Goal: Information Seeking & Learning: Learn about a topic

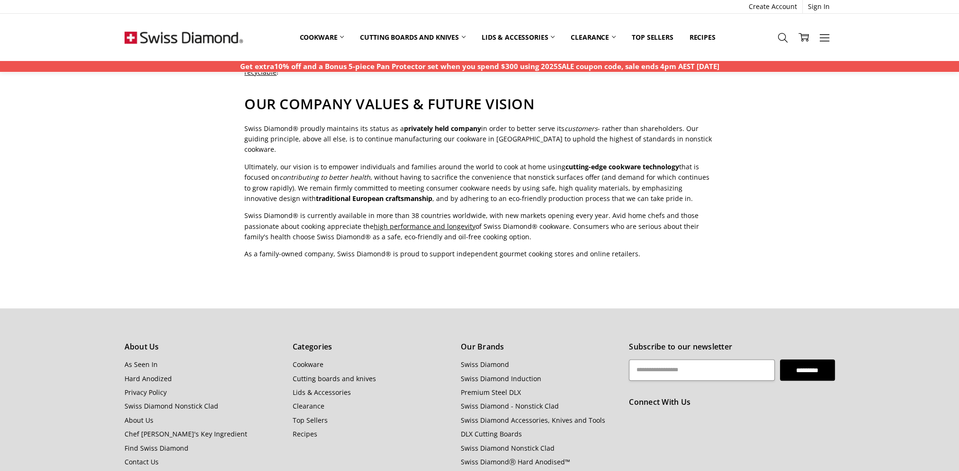
scroll to position [615, 0]
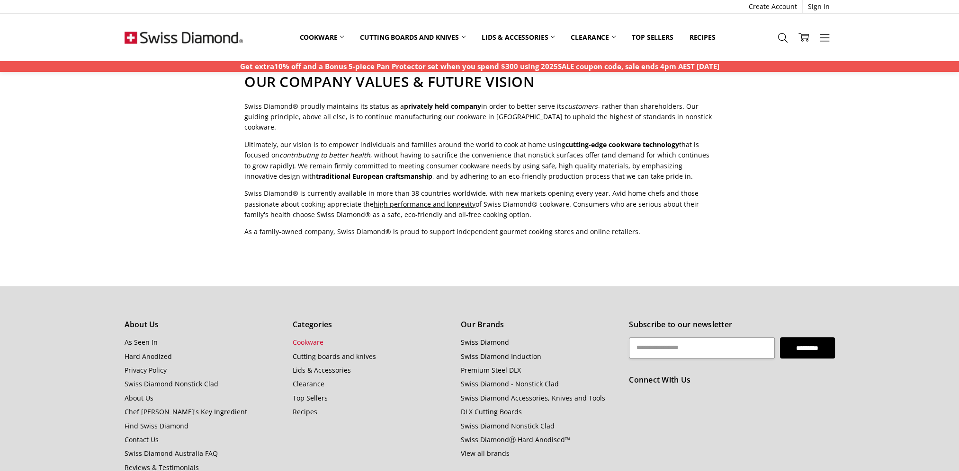
click at [309, 338] on link "Cookware" at bounding box center [308, 342] width 31 height 9
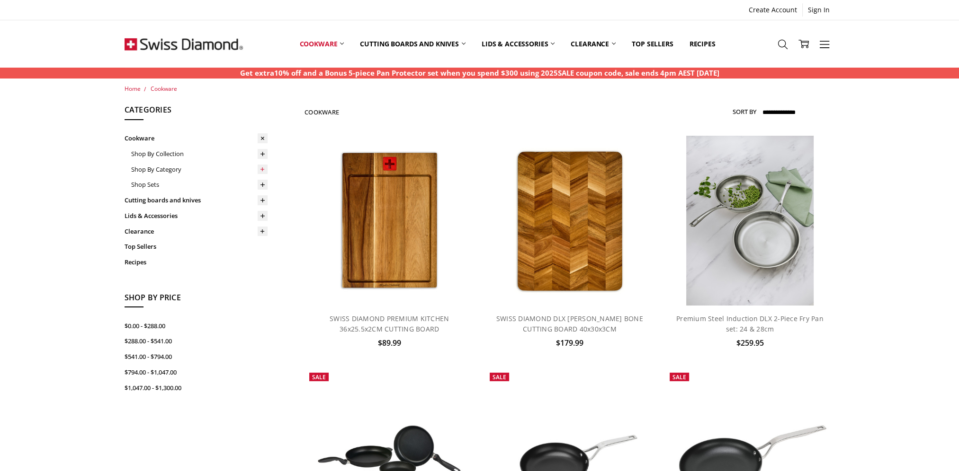
click at [259, 168] on icon at bounding box center [262, 169] width 7 height 7
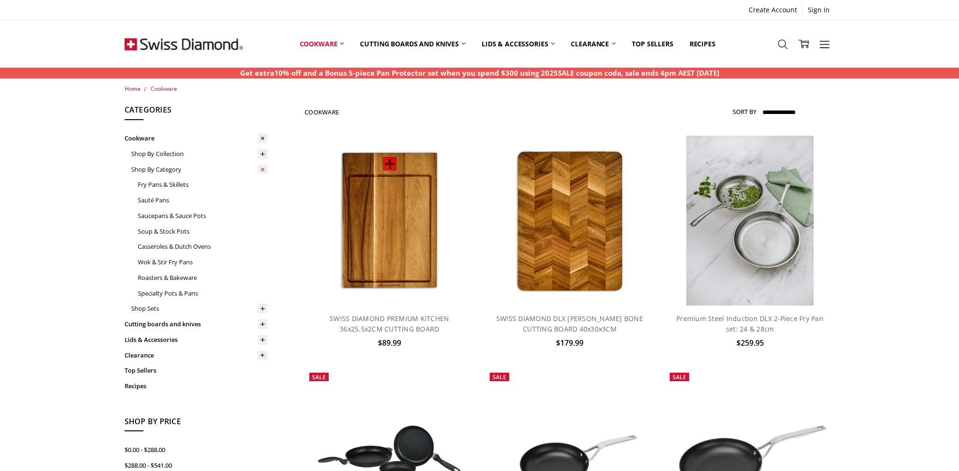
click at [259, 168] on icon at bounding box center [263, 169] width 10 height 10
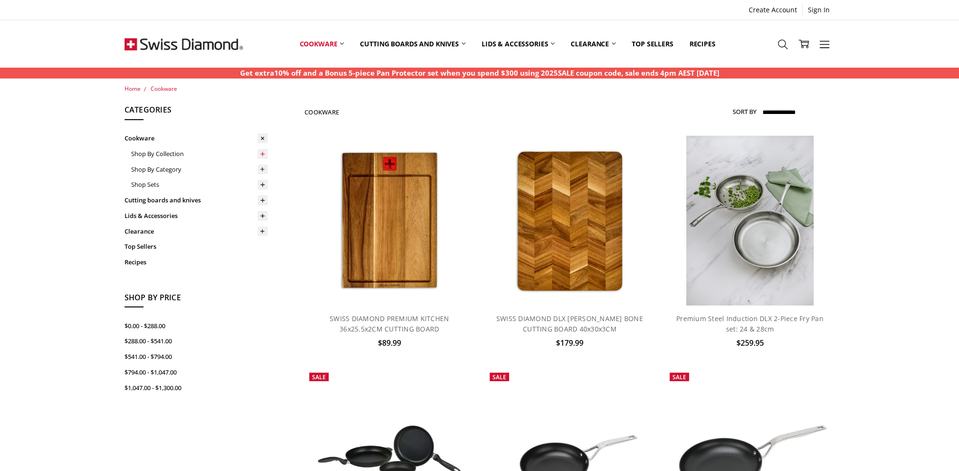
click at [259, 151] on icon at bounding box center [262, 154] width 7 height 7
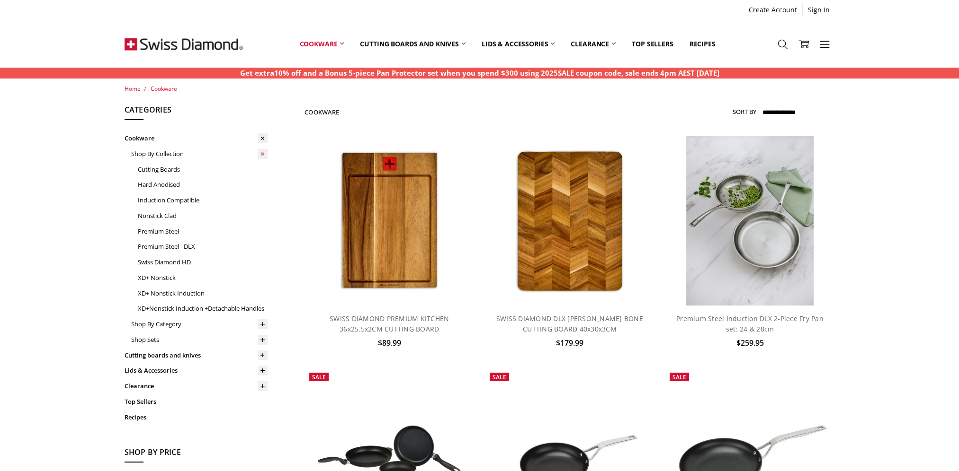
click at [259, 150] on icon at bounding box center [263, 154] width 10 height 10
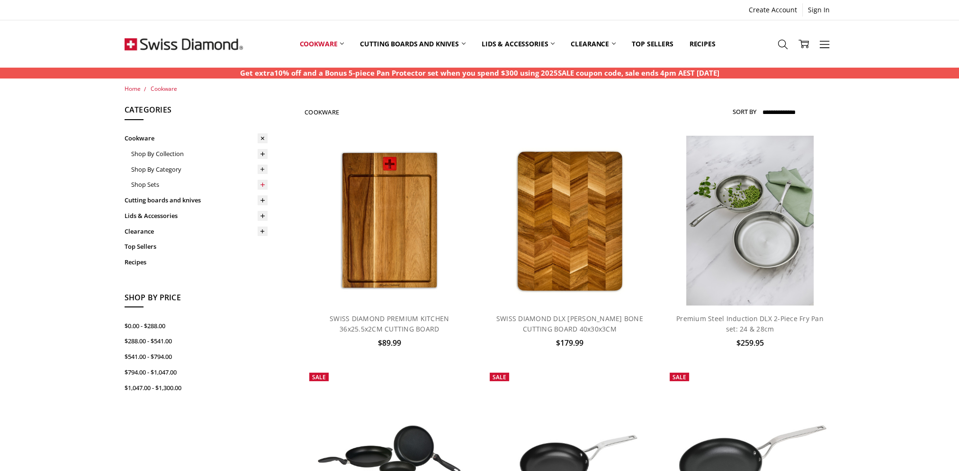
click at [259, 185] on icon at bounding box center [262, 184] width 7 height 7
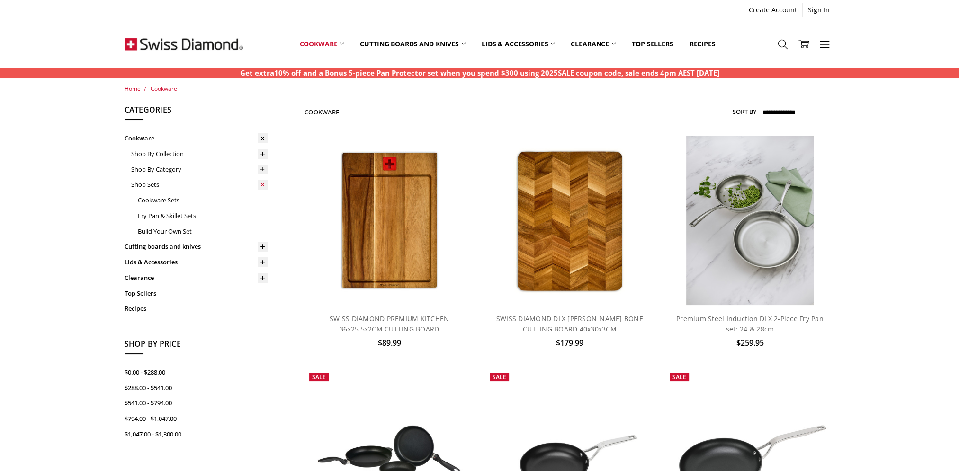
click at [259, 185] on icon at bounding box center [263, 185] width 10 height 10
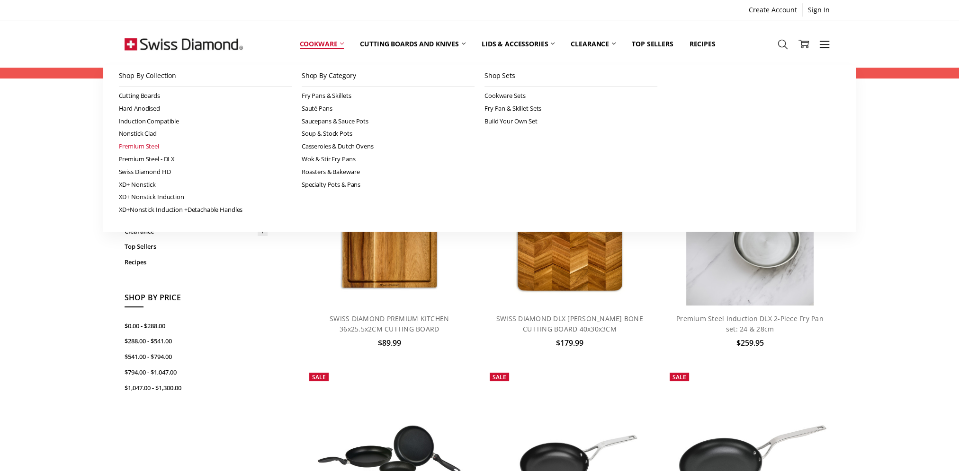
click at [148, 148] on link "Premium Steel" at bounding box center [205, 146] width 173 height 13
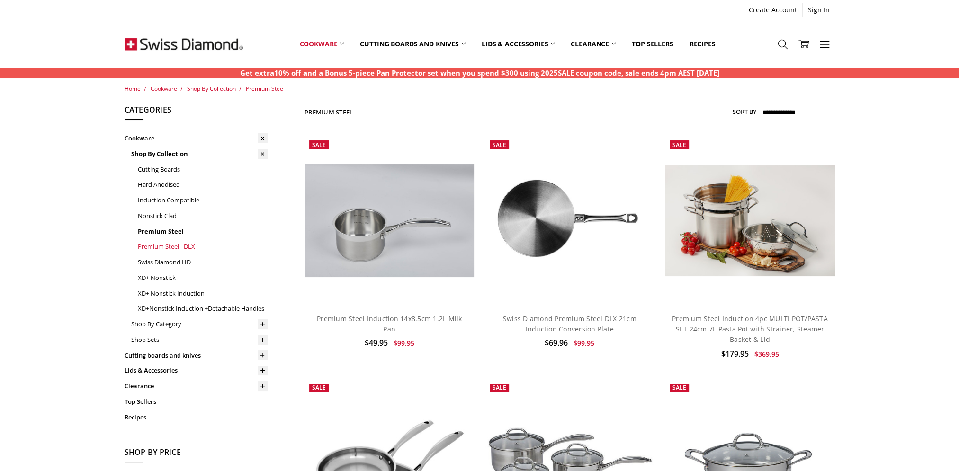
click at [176, 250] on link "Premium Steel - DLX" at bounding box center [203, 247] width 130 height 16
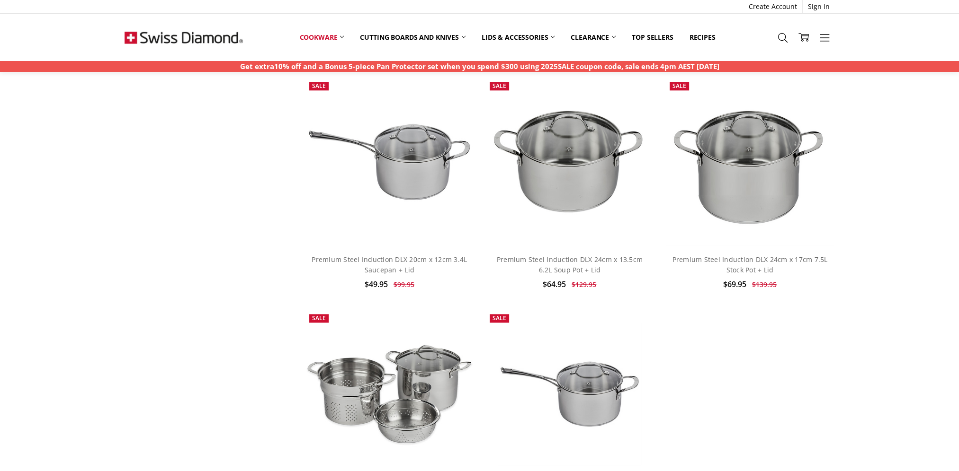
scroll to position [1467, 0]
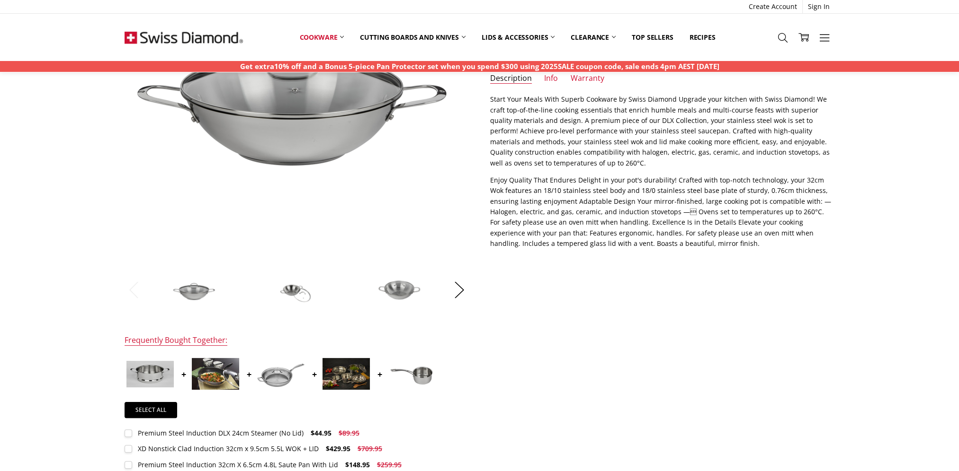
scroll to position [189, 0]
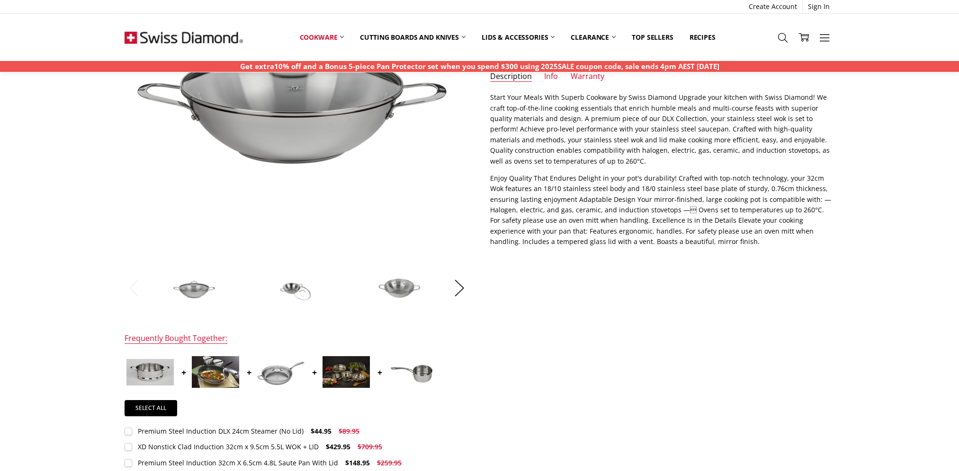
click at [292, 292] on img at bounding box center [296, 288] width 47 height 32
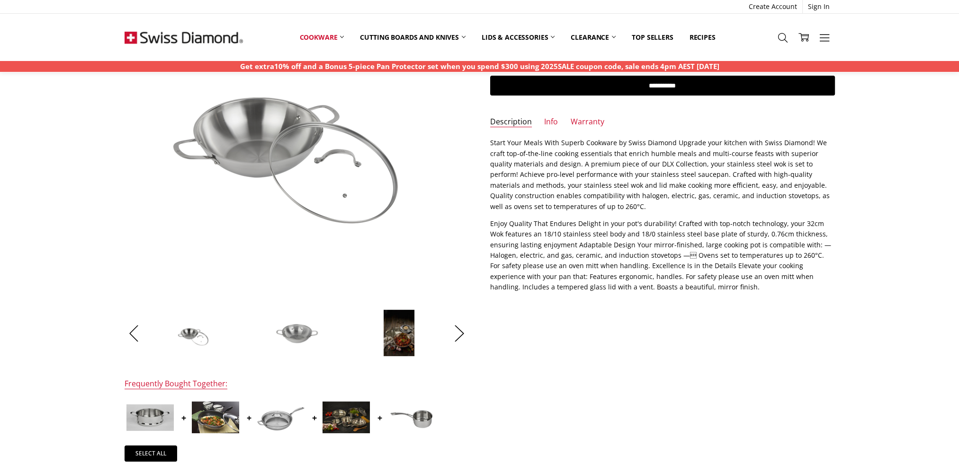
scroll to position [95, 0]
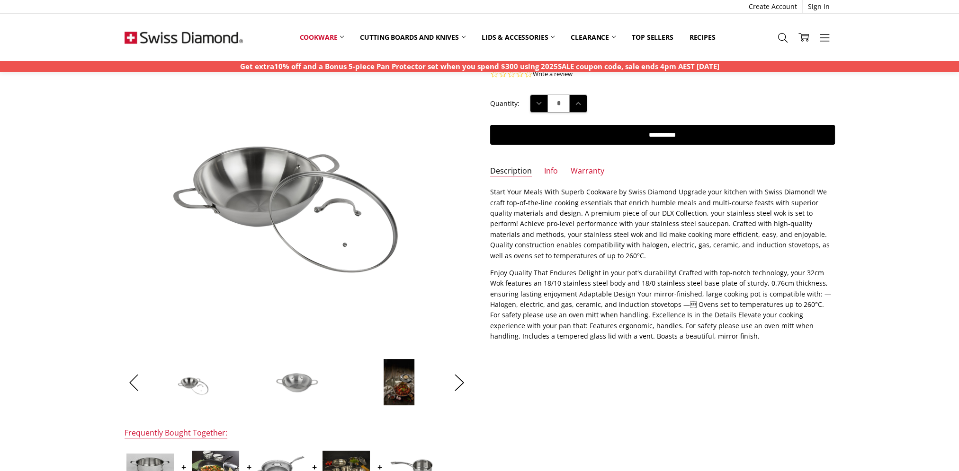
click at [402, 397] on img at bounding box center [399, 382] width 32 height 47
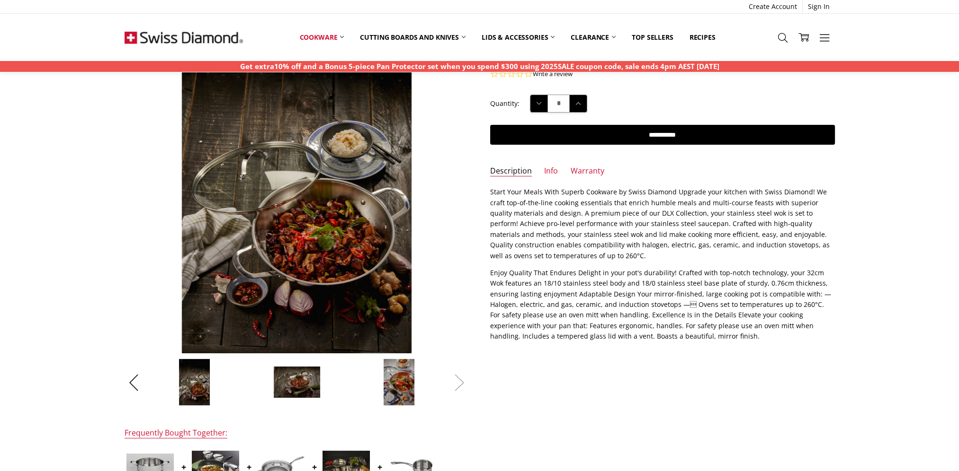
click at [459, 374] on button "Next" at bounding box center [459, 382] width 19 height 29
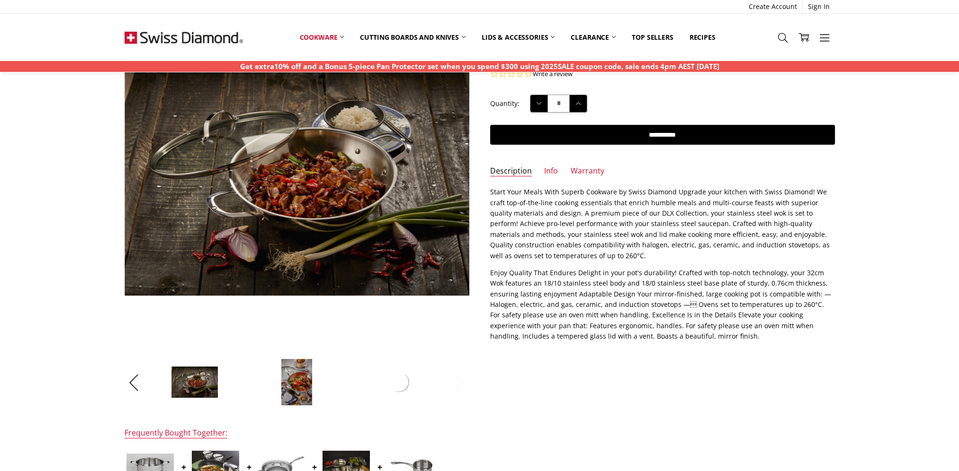
click at [459, 374] on button "Next" at bounding box center [459, 382] width 19 height 29
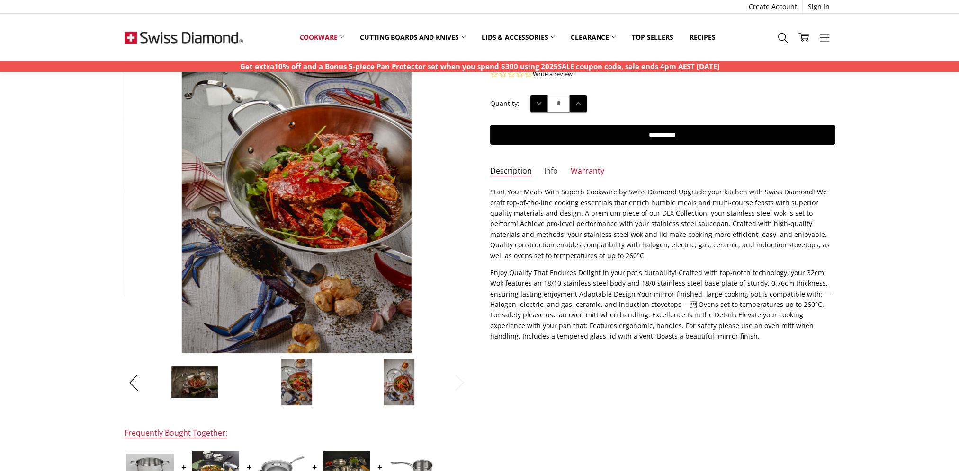
click at [551, 171] on link "Info" at bounding box center [551, 171] width 14 height 11
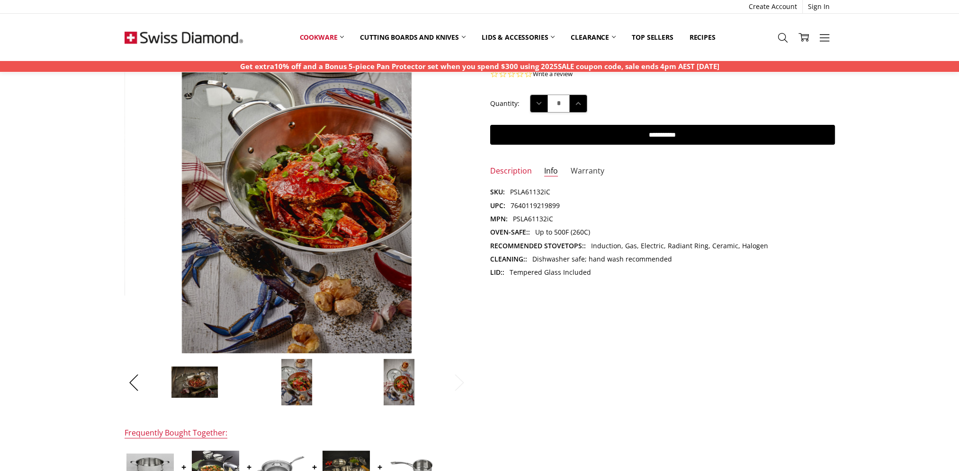
click at [589, 172] on link "Warranty" at bounding box center [587, 171] width 34 height 11
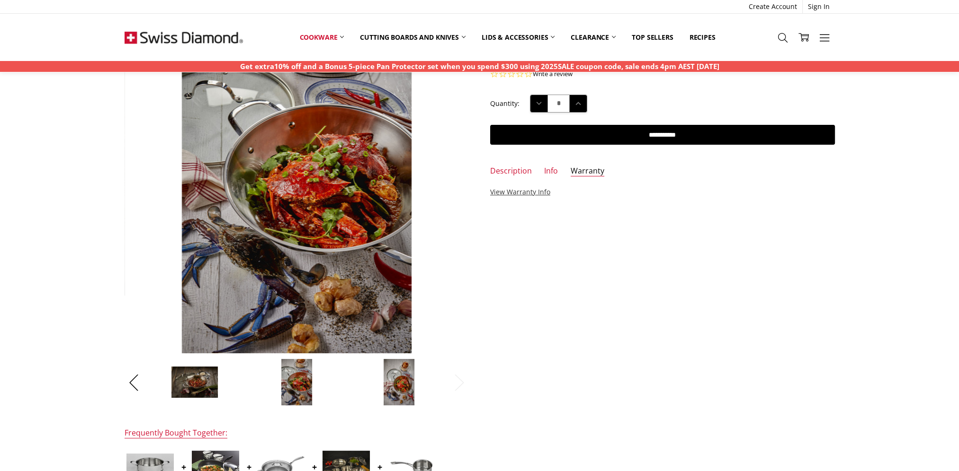
click at [530, 195] on link "View Warranty Info" at bounding box center [520, 191] width 60 height 9
